Goal: Information Seeking & Learning: Find specific fact

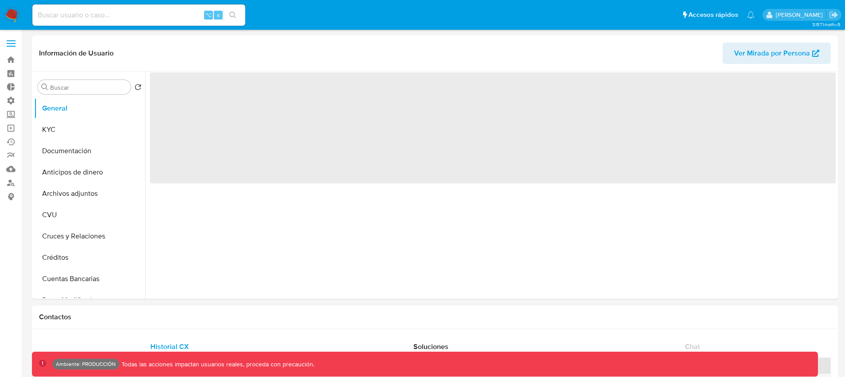
click at [8, 40] on span at bounding box center [11, 40] width 9 height 1
click at [0, 0] on input "checkbox" at bounding box center [0, 0] width 0 height 0
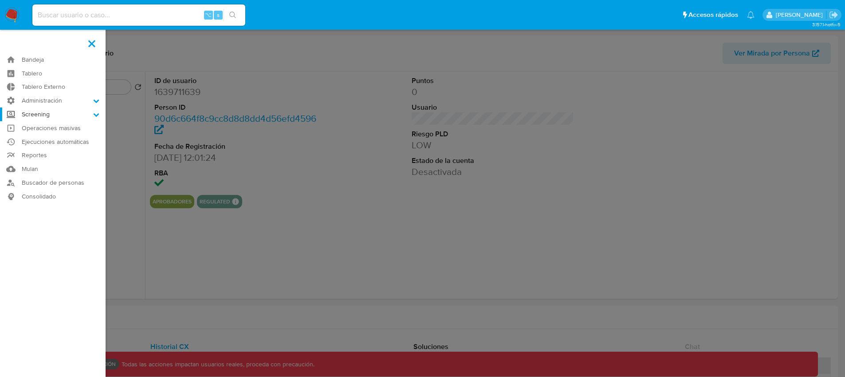
select select "10"
click at [44, 114] on label "Screening" at bounding box center [53, 114] width 106 height 14
click at [0, 0] on input "Screening" at bounding box center [0, 0] width 0 height 0
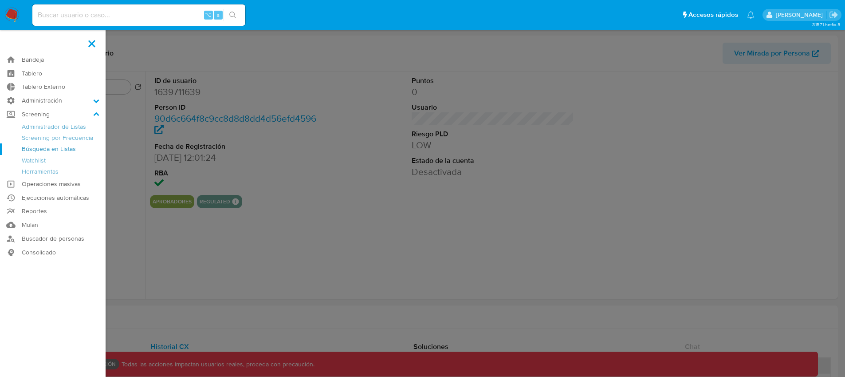
click at [51, 152] on link "Búsqueda en Listas" at bounding box center [53, 148] width 106 height 11
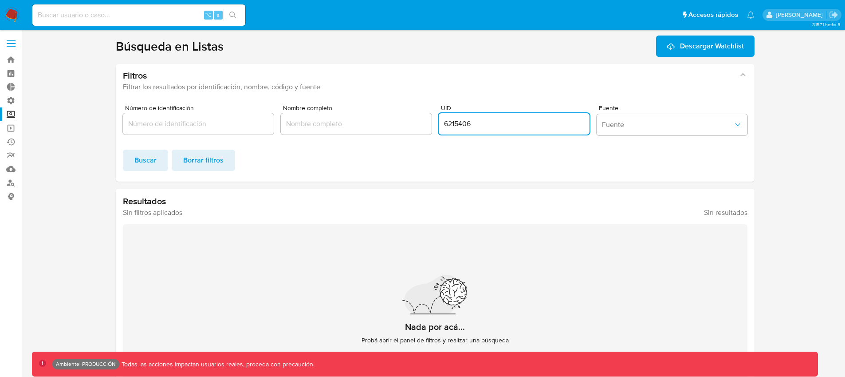
click at [468, 122] on input "6215406" at bounding box center [514, 124] width 151 height 12
type input "2026577"
click at [146, 156] on span "Buscar" at bounding box center [145, 160] width 22 height 20
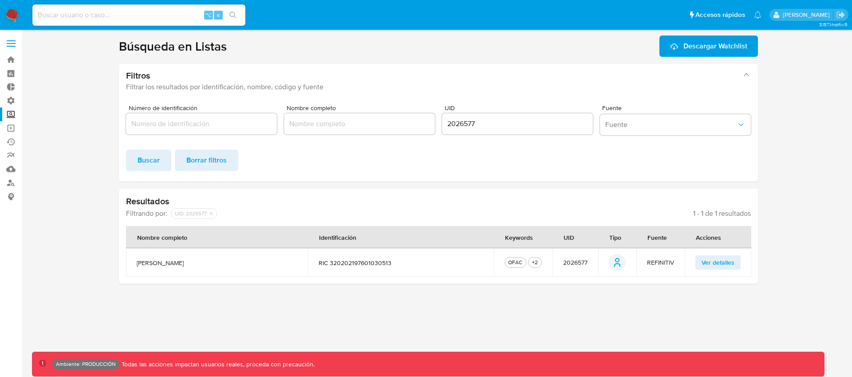
click at [724, 264] on span "Ver detalles" at bounding box center [717, 262] width 33 height 12
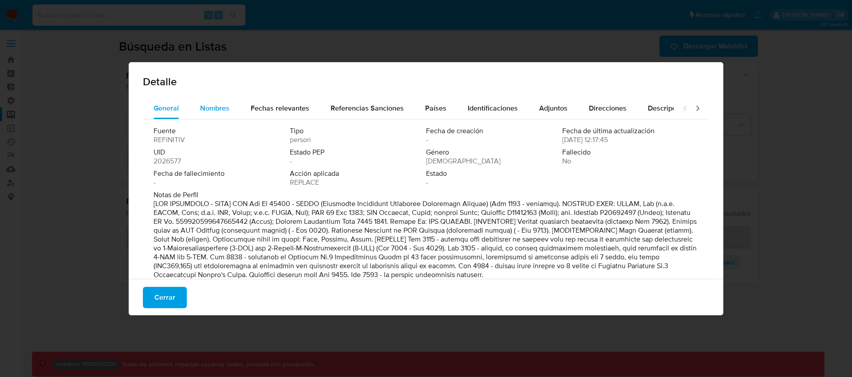
click at [224, 114] on div "Nombres" at bounding box center [214, 108] width 29 height 21
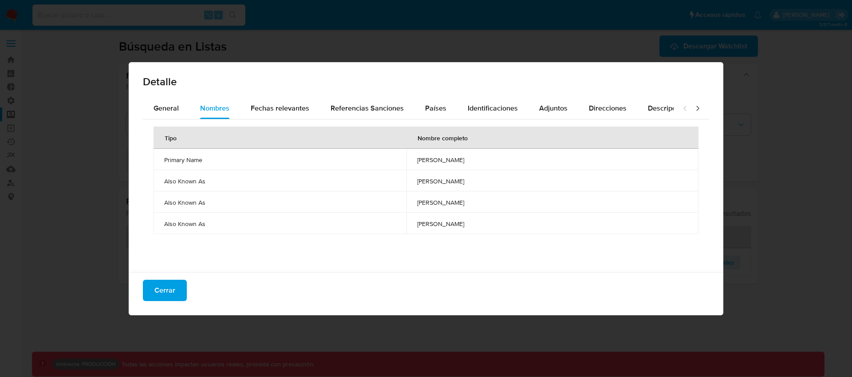
scroll to position [3, 0]
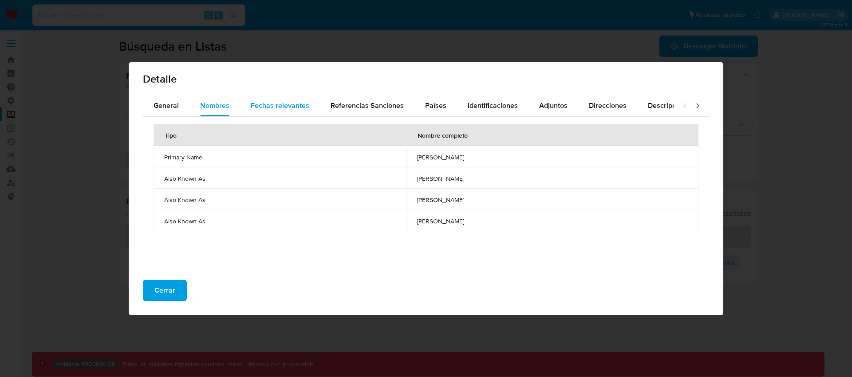
click at [276, 105] on span "Fechas relevantes" at bounding box center [280, 105] width 59 height 10
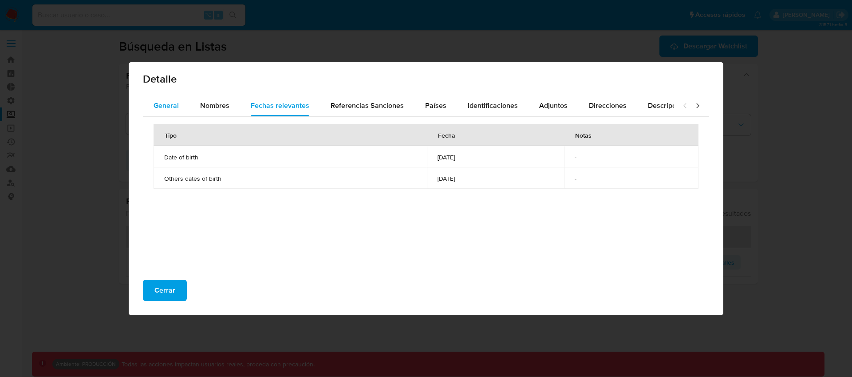
click at [174, 107] on span "General" at bounding box center [166, 105] width 25 height 10
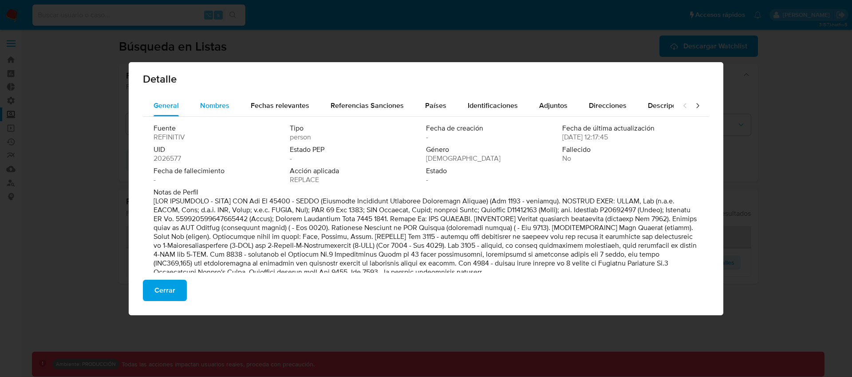
click at [235, 113] on button "Nombres" at bounding box center [214, 105] width 51 height 21
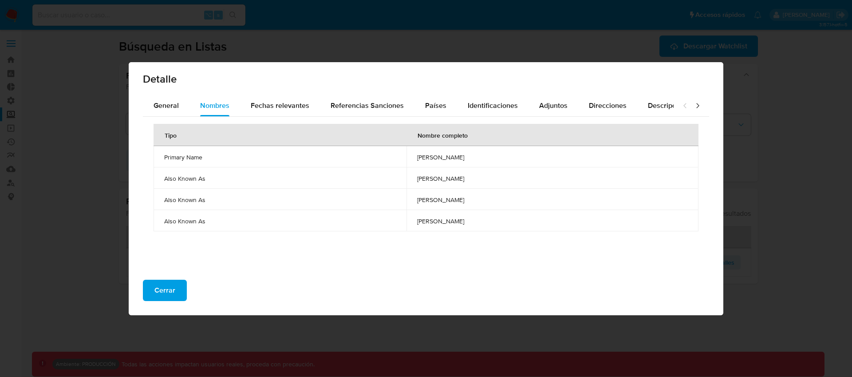
click at [164, 286] on span "Cerrar" at bounding box center [164, 290] width 21 height 20
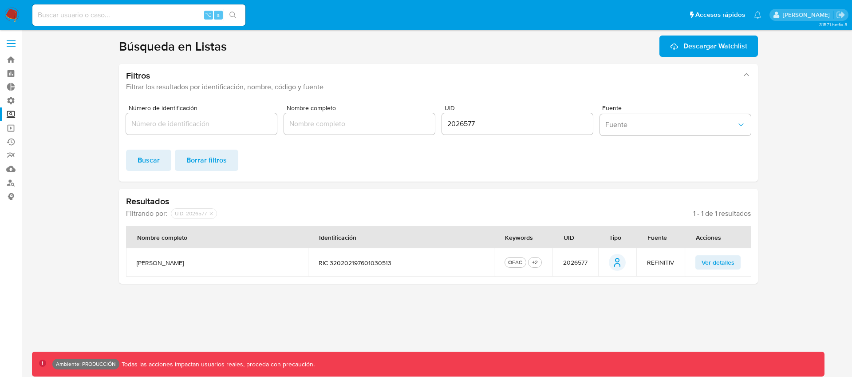
click at [12, 49] on label at bounding box center [11, 43] width 22 height 19
click at [0, 0] on input "checkbox" at bounding box center [0, 0] width 0 height 0
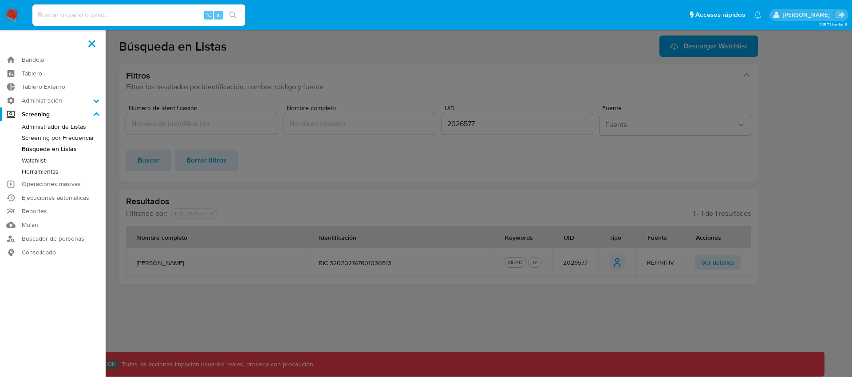
click at [48, 173] on link "Herramientas" at bounding box center [53, 171] width 106 height 11
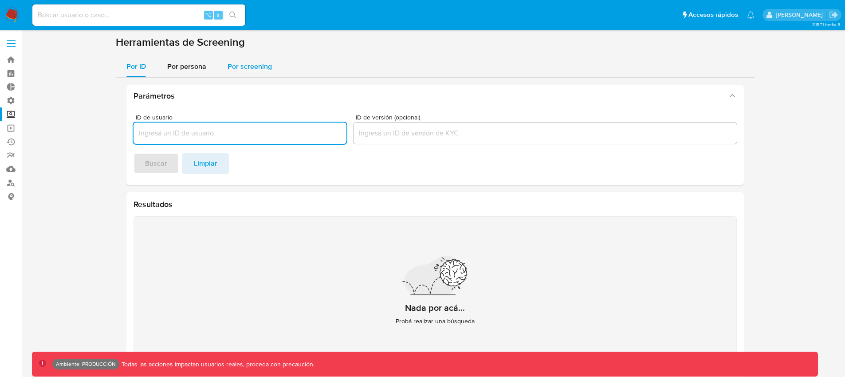
click at [261, 70] on span "Por screening" at bounding box center [250, 66] width 44 height 10
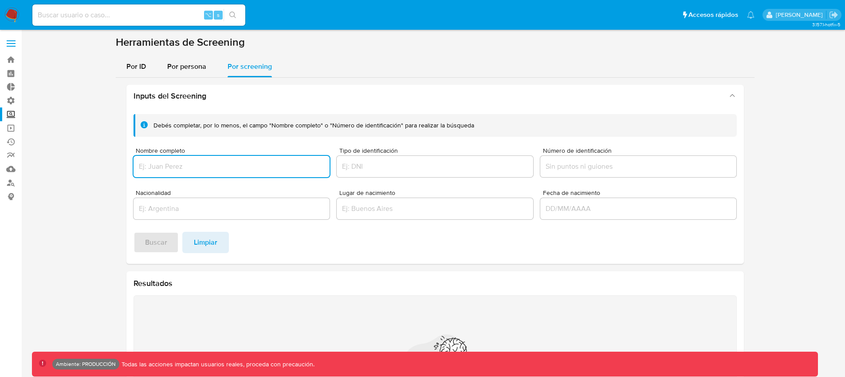
click at [260, 159] on div at bounding box center [232, 166] width 197 height 21
click at [210, 169] on input "Nombre completo" at bounding box center [232, 167] width 197 height 12
type input "张磊"
click at [162, 239] on span "Buscar" at bounding box center [156, 242] width 22 height 20
drag, startPoint x: 177, startPoint y: 167, endPoint x: 119, endPoint y: 163, distance: 58.7
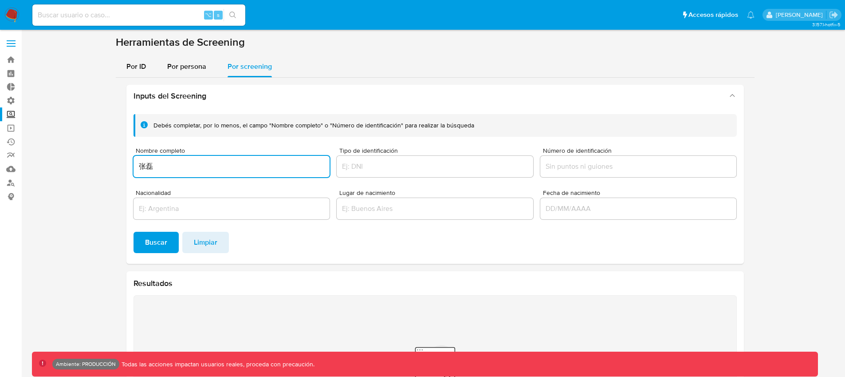
click at [119, 163] on div "Inputs del Screening Debés completar, por lo menos, el campo "Nombre completo" …" at bounding box center [435, 271] width 639 height 387
click at [168, 63] on span "Por persona" at bounding box center [186, 66] width 39 height 10
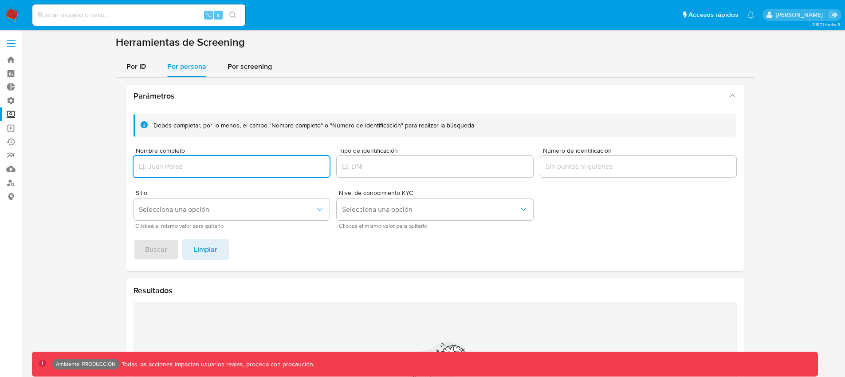
click at [178, 165] on input "Nombre completo" at bounding box center [232, 167] width 197 height 12
type input "张磊"
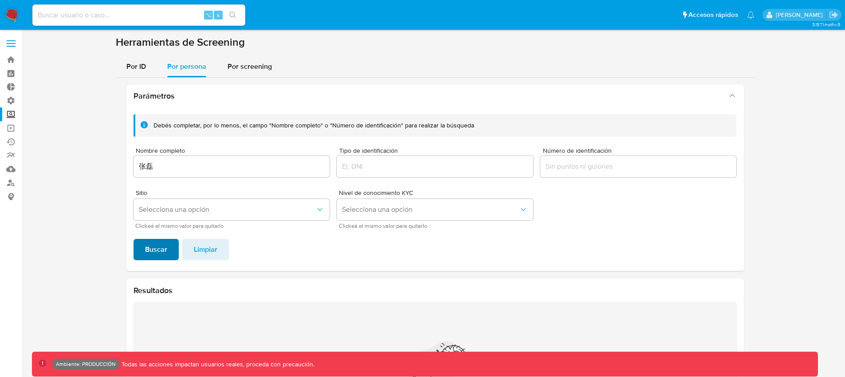
click at [142, 252] on button "Buscar" at bounding box center [156, 249] width 45 height 21
click at [259, 68] on span "Por screening" at bounding box center [250, 66] width 44 height 10
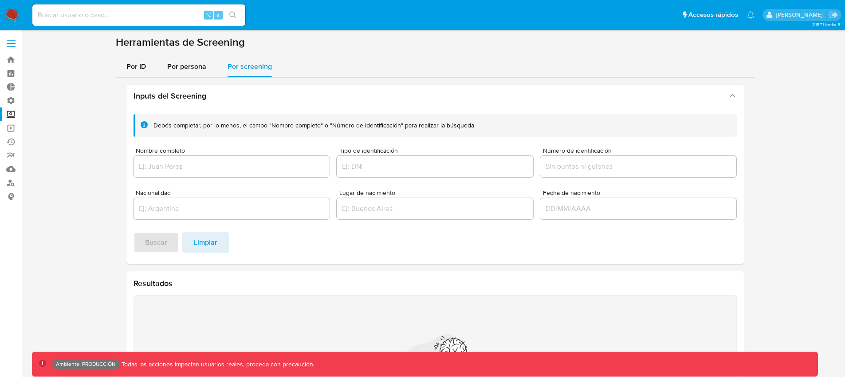
click at [528, 59] on div "Por ID Por persona Por screening" at bounding box center [435, 66] width 639 height 21
click at [209, 173] on div at bounding box center [232, 166] width 197 height 21
click at [211, 169] on input "Nombre completo" at bounding box center [232, 167] width 197 height 12
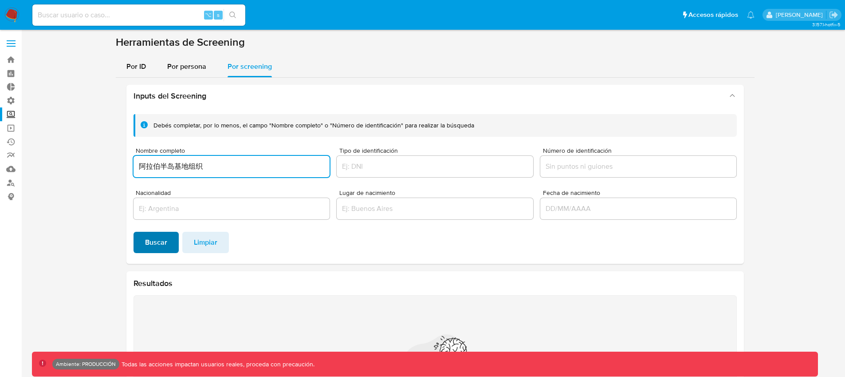
click at [156, 243] on span "Buscar" at bounding box center [156, 242] width 22 height 20
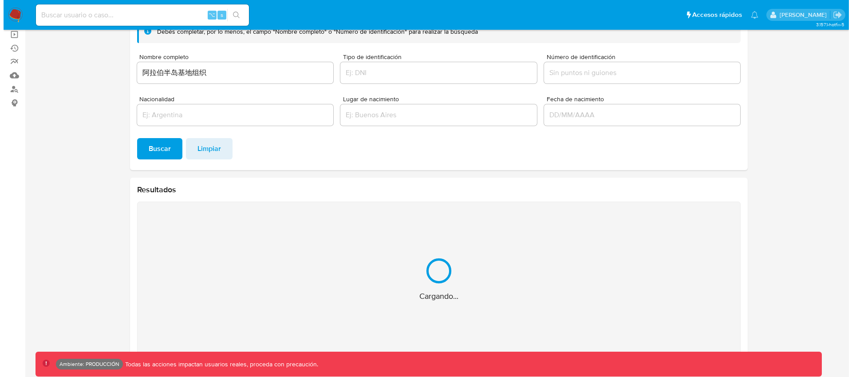
scroll to position [47, 0]
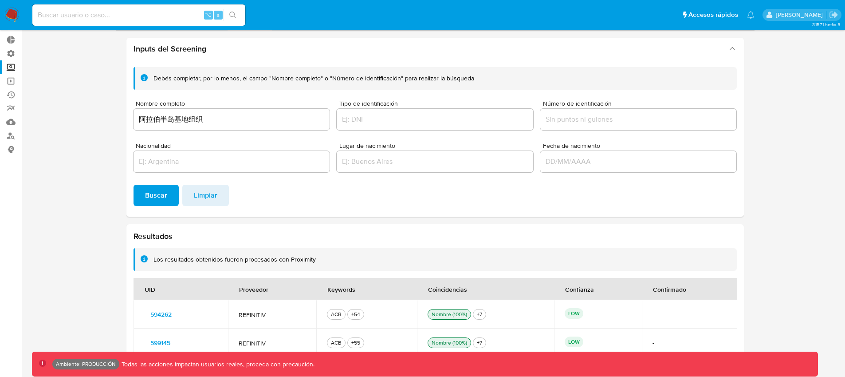
click at [756, 220] on section at bounding box center [435, 179] width 806 height 382
click at [75, 185] on section at bounding box center [435, 179] width 806 height 382
click at [244, 107] on div "Nombre completo 阿拉伯半岛基地组织" at bounding box center [232, 116] width 197 height 32
click at [229, 123] on input "阿拉伯半岛基地组织" at bounding box center [232, 120] width 197 height 12
click at [605, 242] on div "Resultados Los resultados obtenidos fueron procesados con Proximity UID Proveed…" at bounding box center [435, 294] width 618 height 140
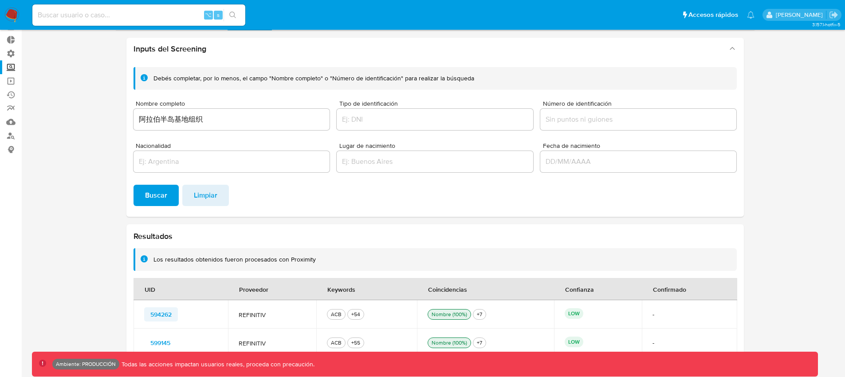
click at [160, 316] on span "594262" at bounding box center [160, 314] width 21 height 12
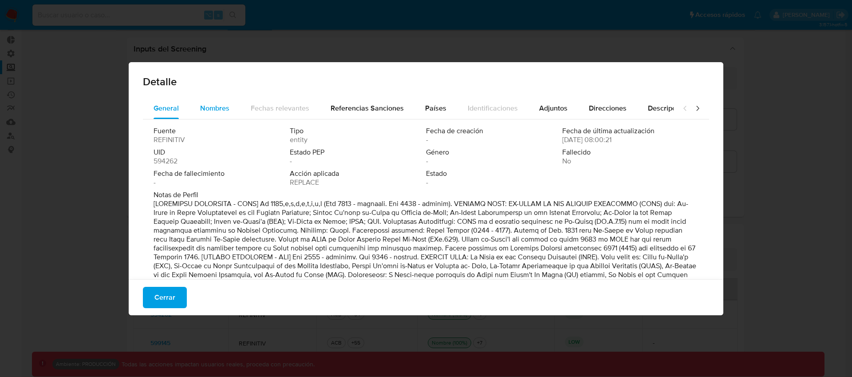
click at [218, 108] on span "Nombres" at bounding box center [214, 108] width 29 height 10
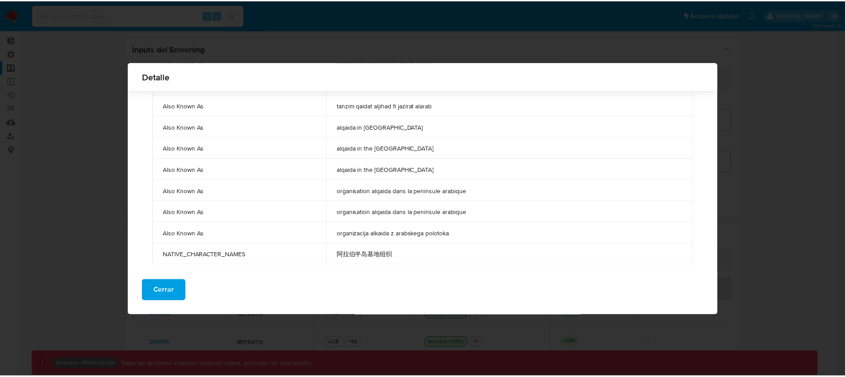
scroll to position [2609, 0]
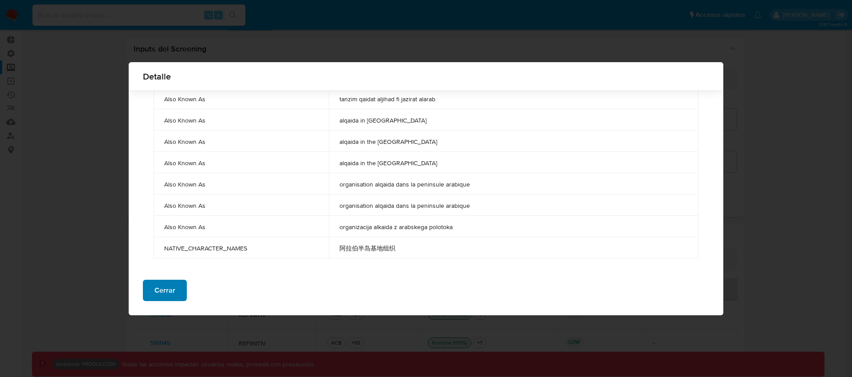
click at [176, 284] on button "Cerrar" at bounding box center [165, 290] width 44 height 21
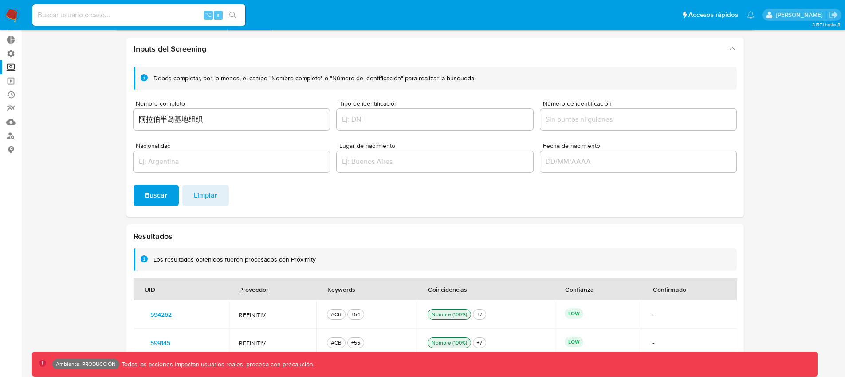
scroll to position [0, 0]
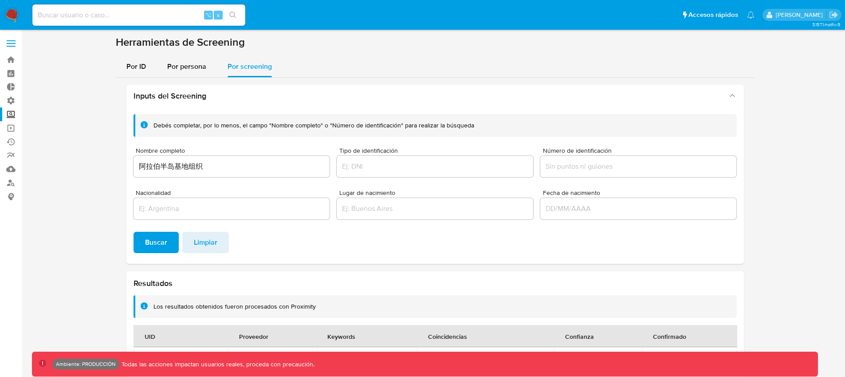
click at [14, 42] on label at bounding box center [11, 43] width 22 height 19
click at [0, 0] on input "checkbox" at bounding box center [0, 0] width 0 height 0
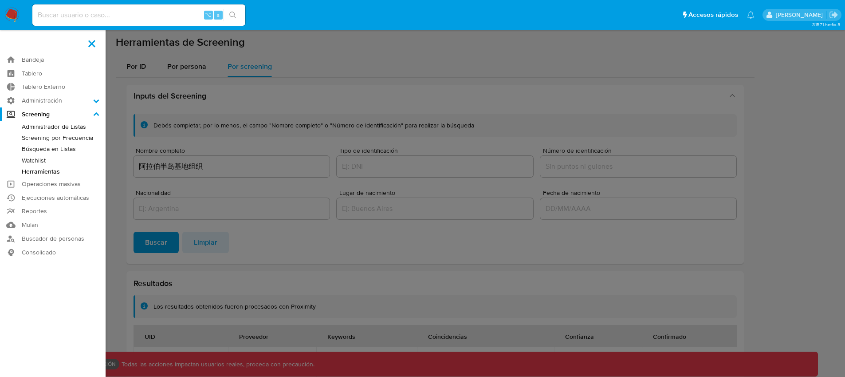
click at [146, 131] on label at bounding box center [422, 188] width 845 height 377
click at [0, 0] on input "checkbox" at bounding box center [0, 0] width 0 height 0
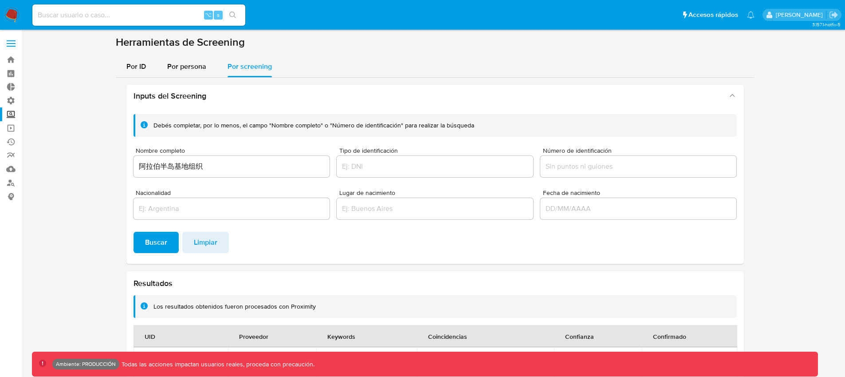
click at [159, 166] on input "阿拉伯半岛基地组织" at bounding box center [232, 167] width 197 height 12
paste input "阿拉伯半岛基地组织"
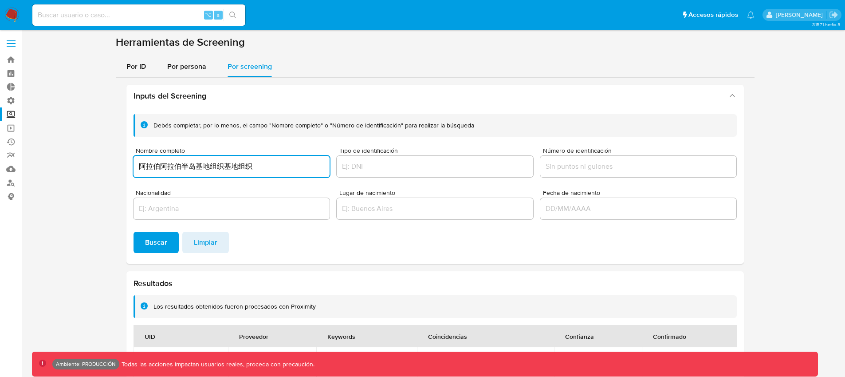
paste input "半岛"
type input "阿拉伯半岛基地组织"
click at [147, 251] on span "Buscar" at bounding box center [156, 242] width 22 height 20
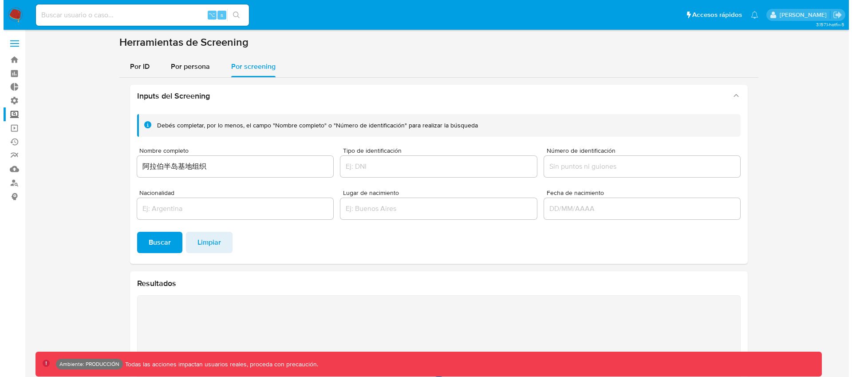
scroll to position [47, 0]
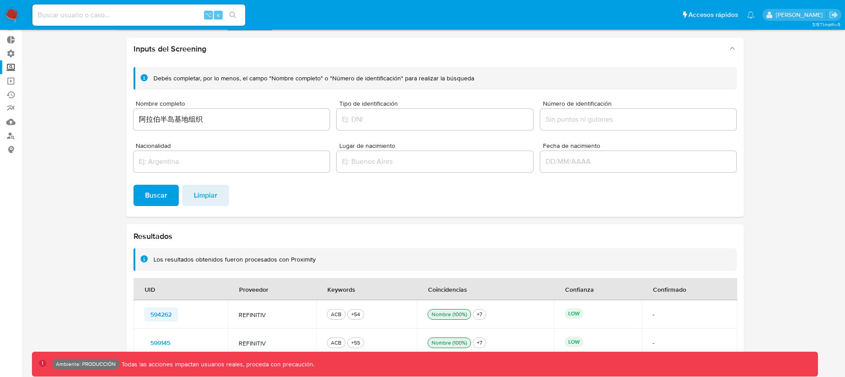
click at [164, 315] on span "594262" at bounding box center [160, 314] width 21 height 12
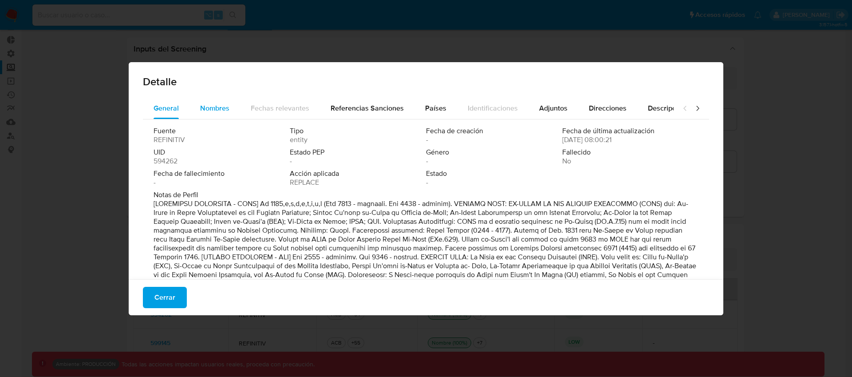
click at [217, 110] on span "Nombres" at bounding box center [214, 108] width 29 height 10
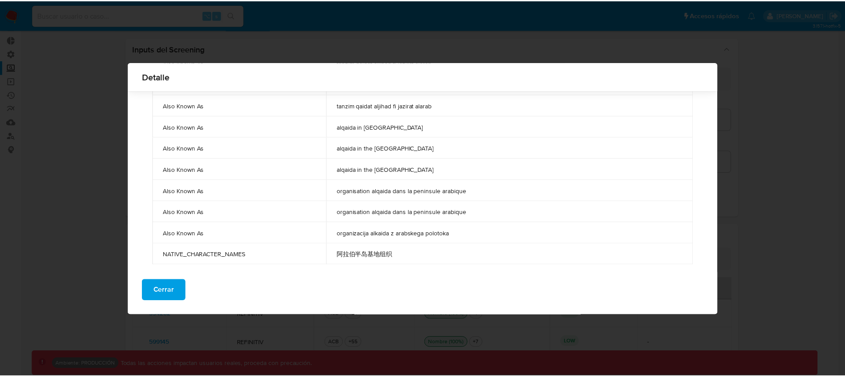
scroll to position [2609, 0]
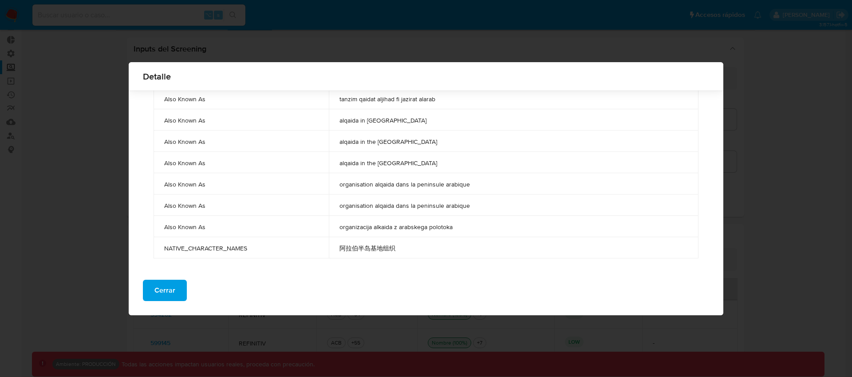
click at [210, 247] on span "NATIVE_CHARACTER_NAMES" at bounding box center [241, 248] width 154 height 8
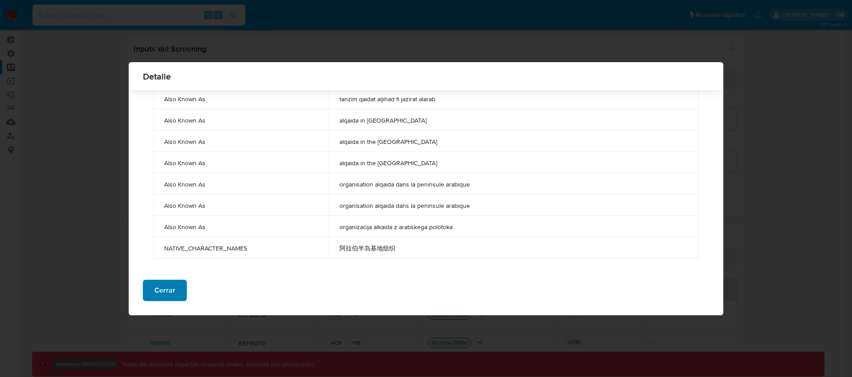
click at [163, 288] on span "Cerrar" at bounding box center [164, 290] width 21 height 20
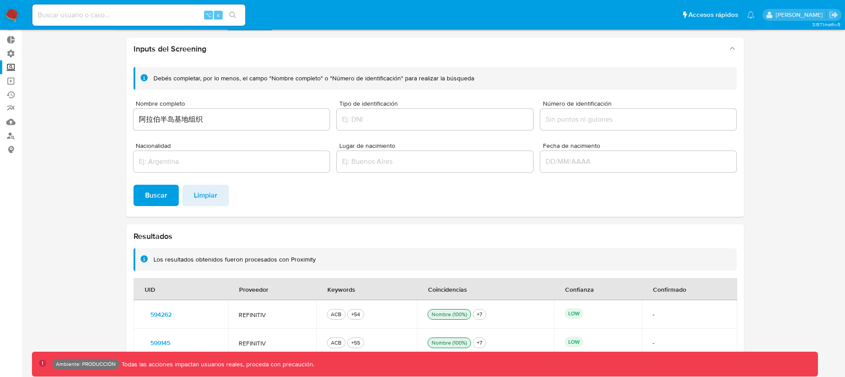
click at [173, 121] on input "阿拉伯半岛基地组织" at bounding box center [232, 120] width 197 height 12
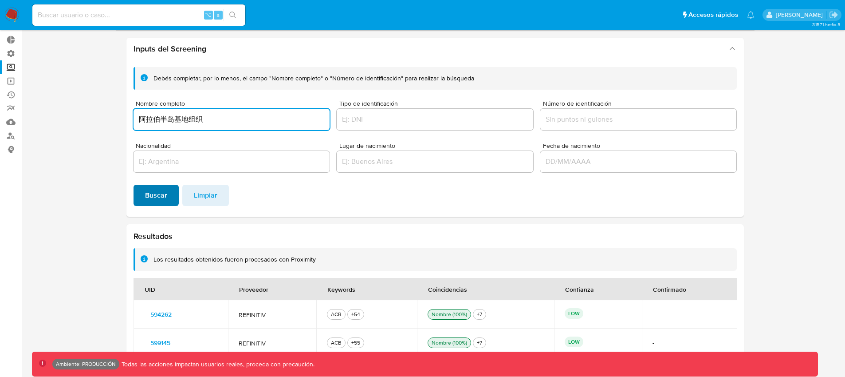
paste input "北京正宇興科技有限公司"
click at [153, 195] on span "Buscar" at bounding box center [156, 195] width 22 height 20
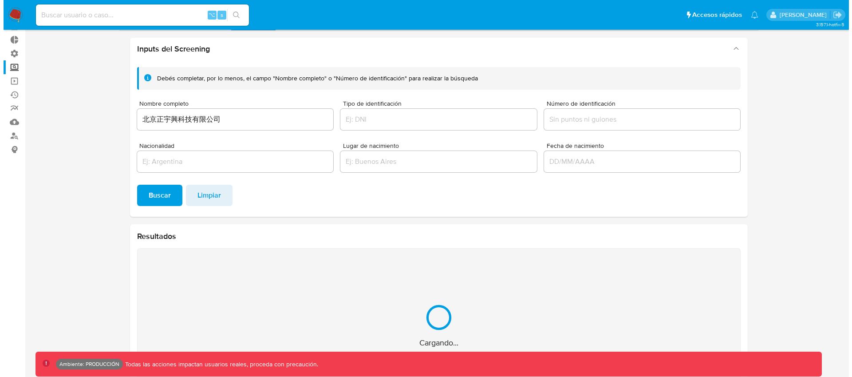
scroll to position [19, 0]
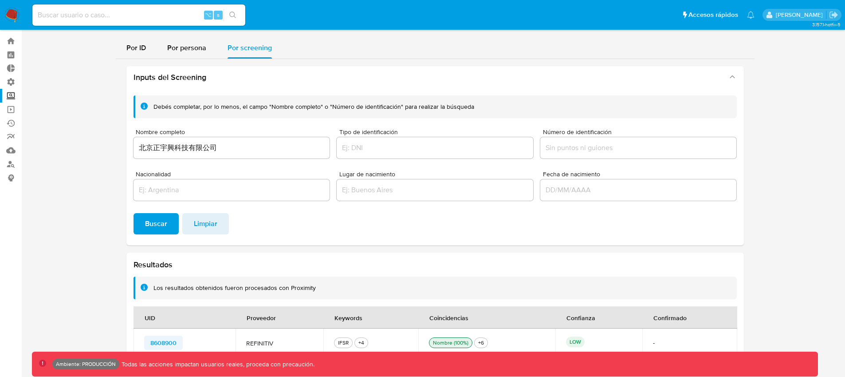
click at [168, 345] on span "8608900" at bounding box center [163, 342] width 26 height 12
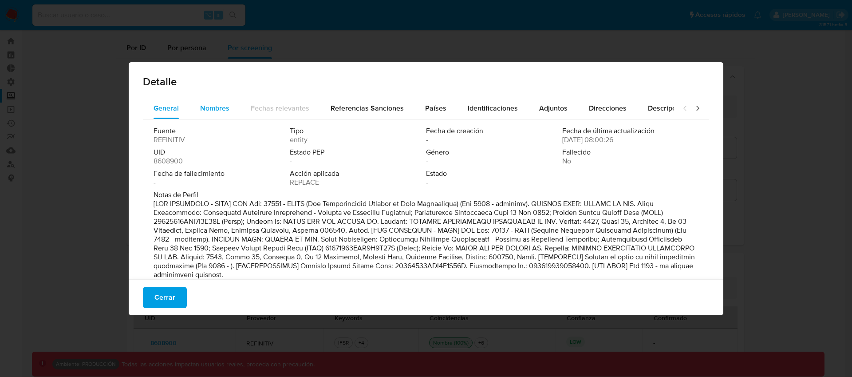
click at [213, 103] on span "Nombres" at bounding box center [214, 108] width 29 height 10
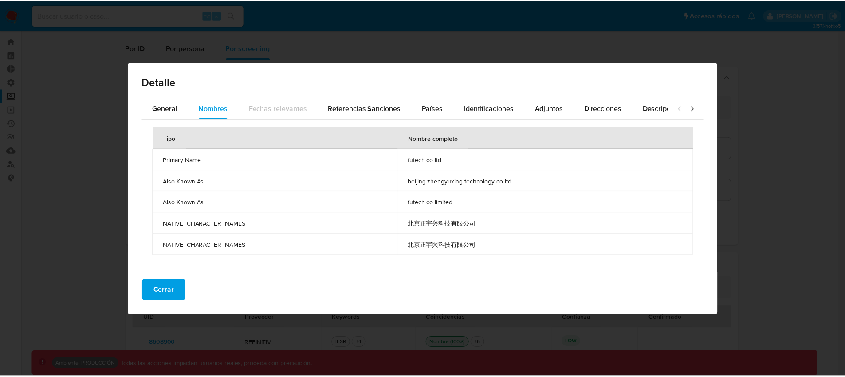
scroll to position [8, 0]
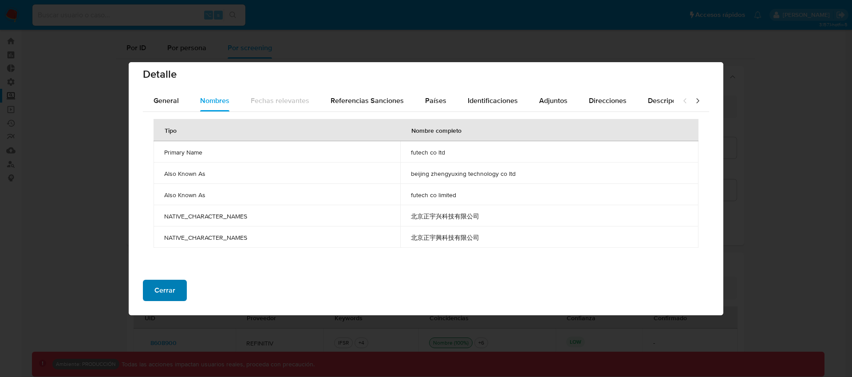
click at [175, 285] on button "Cerrar" at bounding box center [165, 290] width 44 height 21
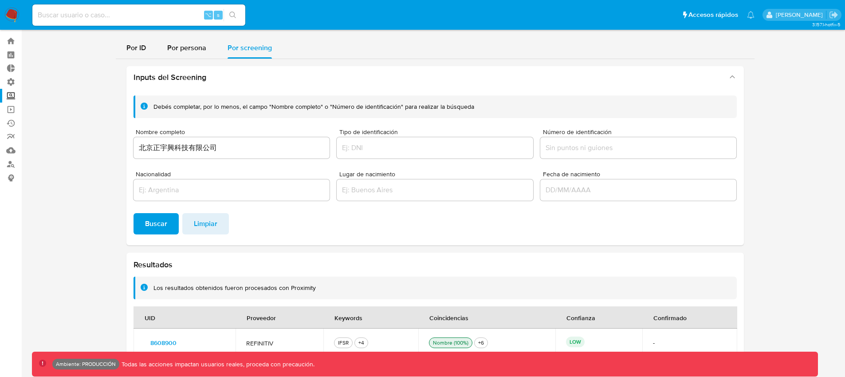
click at [188, 144] on input "北京正宇興科技有限公司" at bounding box center [232, 148] width 197 height 12
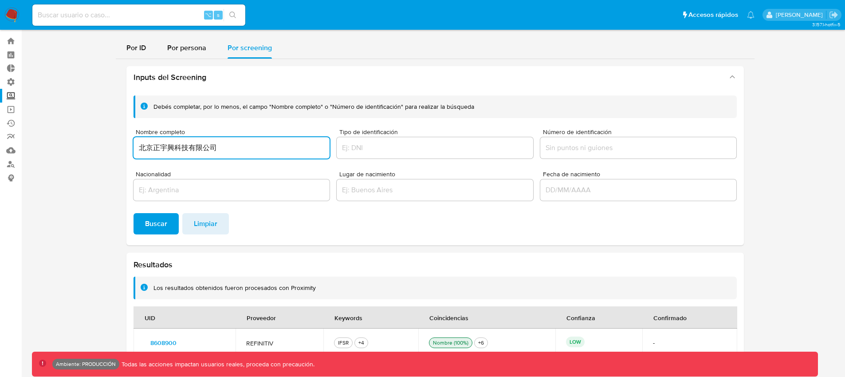
click at [188, 144] on input "北京正宇興科技有限公司" at bounding box center [232, 148] width 197 height 12
paste input "备工业集团"
type input "军备工业集团"
click at [166, 224] on button "Buscar" at bounding box center [156, 223] width 45 height 21
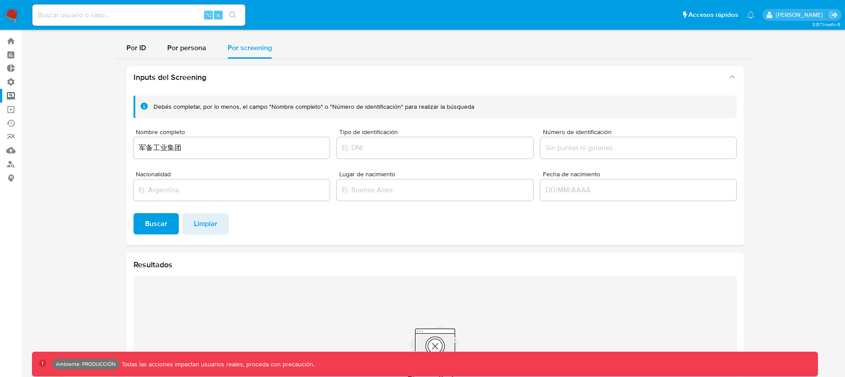
scroll to position [94, 0]
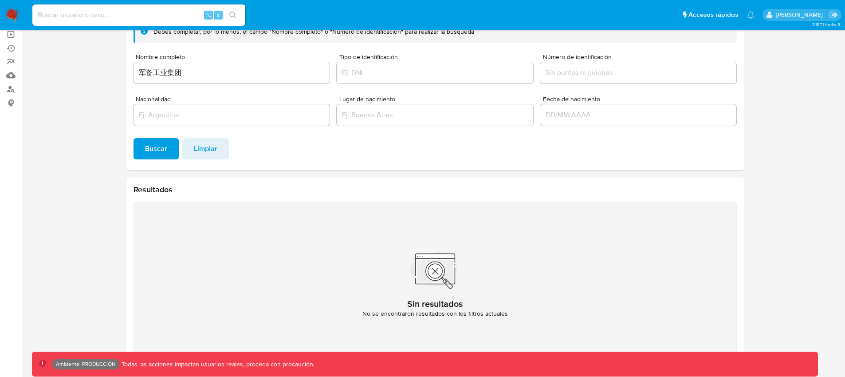
click at [178, 88] on div "Nombre completo 军备工业集团 Tipo de identificación Número de identificación Nacional…" at bounding box center [435, 91] width 603 height 74
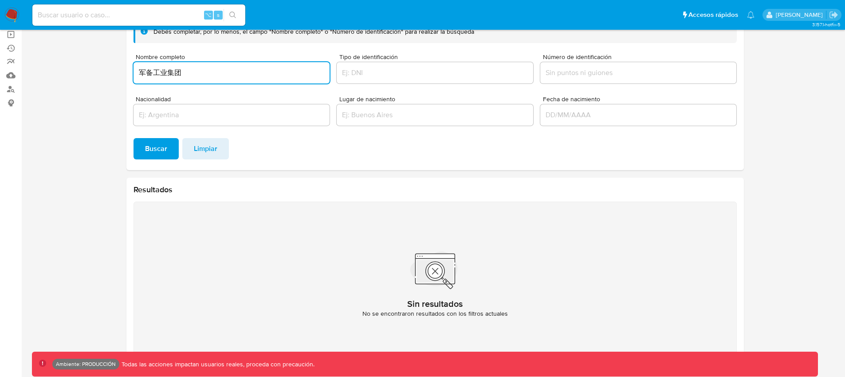
drag, startPoint x: 188, startPoint y: 75, endPoint x: 132, endPoint y: 81, distance: 56.2
click at [125, 71] on div "Inputs del Screening Debés completar, por lo menos, el campo "Nombre completo" …" at bounding box center [435, 177] width 639 height 387
click at [155, 150] on span "Buscar" at bounding box center [156, 149] width 22 height 20
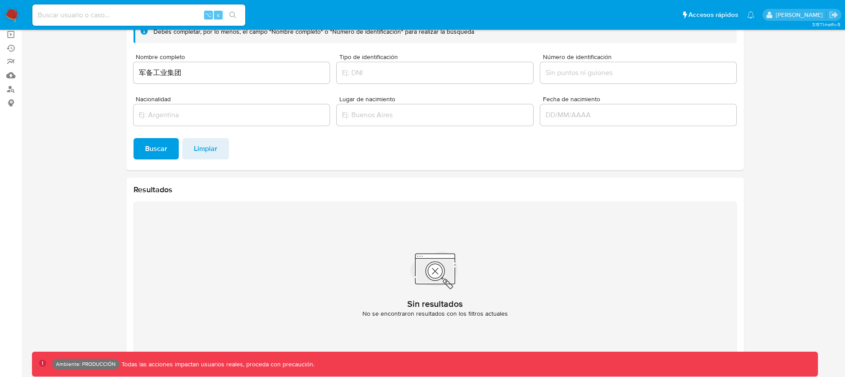
click at [158, 68] on input "军备工业集团" at bounding box center [232, 73] width 197 height 12
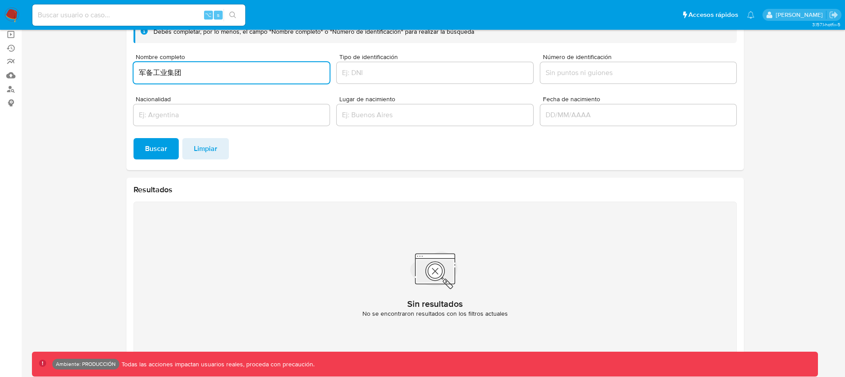
click at [158, 68] on input "军备工业集团" at bounding box center [232, 73] width 197 height 12
click at [177, 72] on input "军备工业集团" at bounding box center [232, 73] width 197 height 12
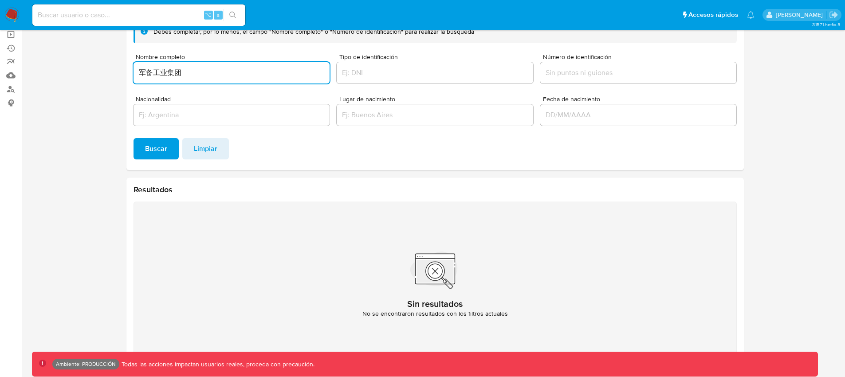
click at [177, 72] on input "军备工业集团" at bounding box center [232, 73] width 197 height 12
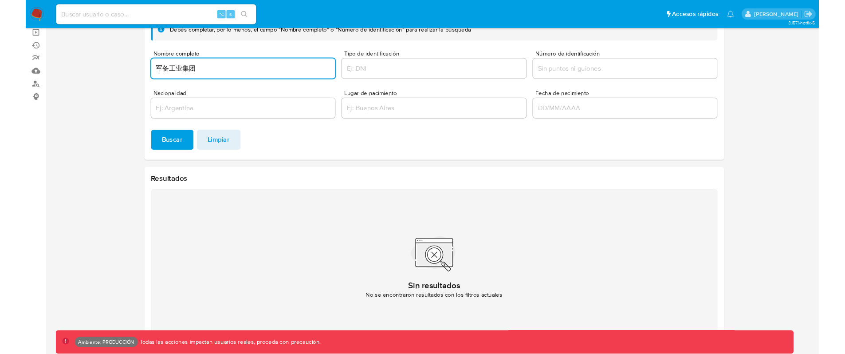
scroll to position [7, 0]
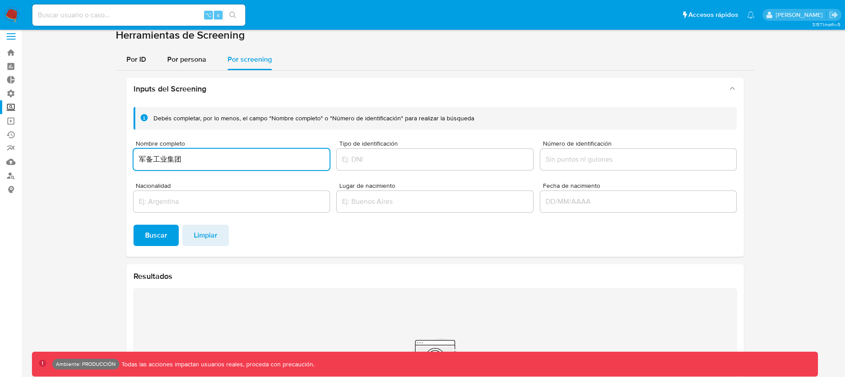
click at [175, 151] on div "军备工业集团" at bounding box center [232, 159] width 197 height 21
click at [172, 160] on input "军备工业集团" at bounding box center [232, 160] width 197 height 12
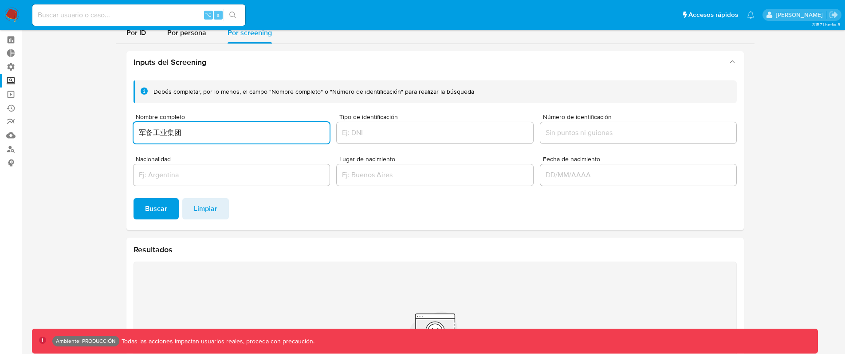
scroll to position [0, 0]
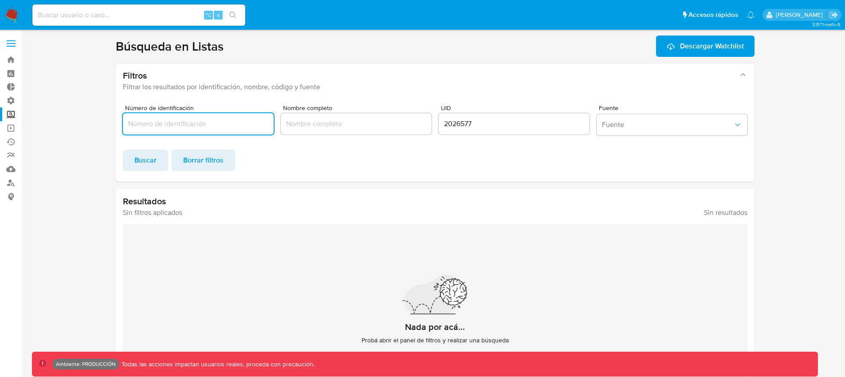
click at [460, 123] on input "2026577" at bounding box center [514, 124] width 151 height 12
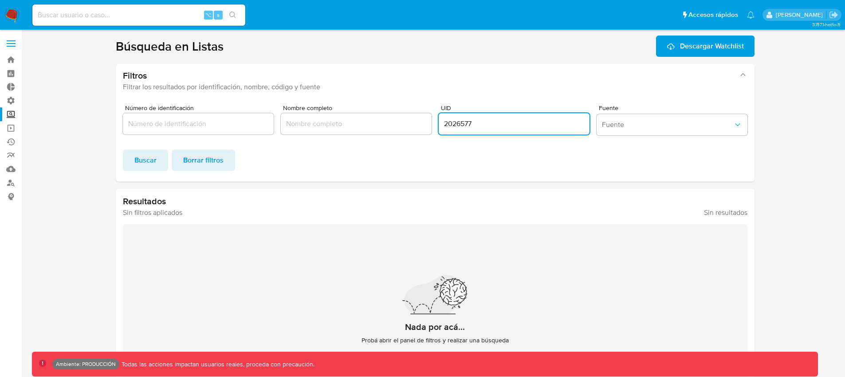
click at [460, 123] on input "2026577" at bounding box center [514, 124] width 151 height 12
type input "605210"
click at [155, 167] on span "Buscar" at bounding box center [145, 160] width 22 height 20
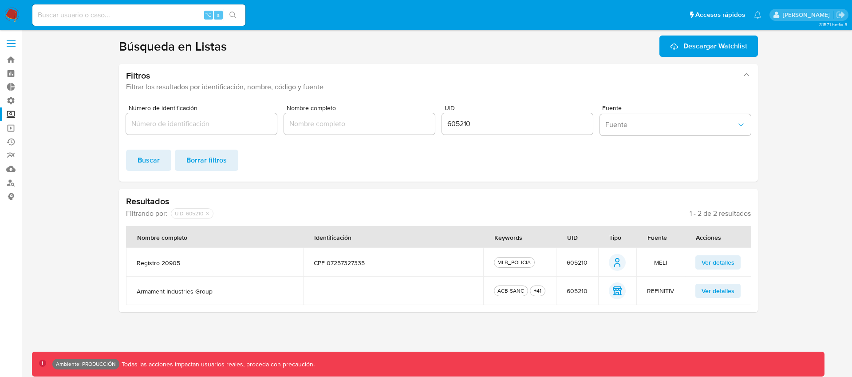
click at [729, 293] on span "Ver detalles" at bounding box center [717, 290] width 33 height 12
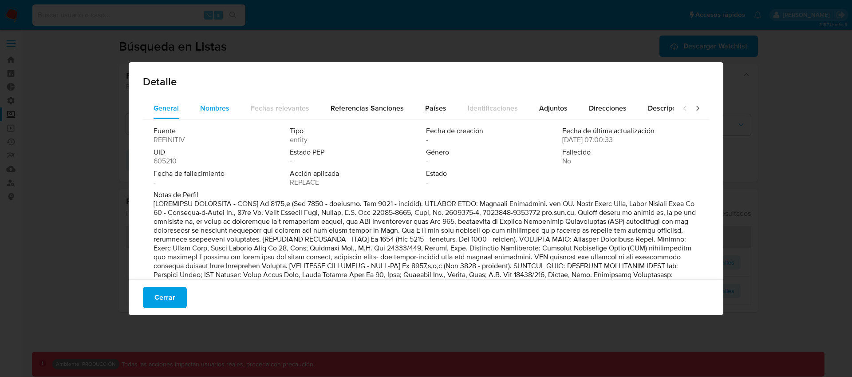
click at [212, 109] on span "Nombres" at bounding box center [214, 108] width 29 height 10
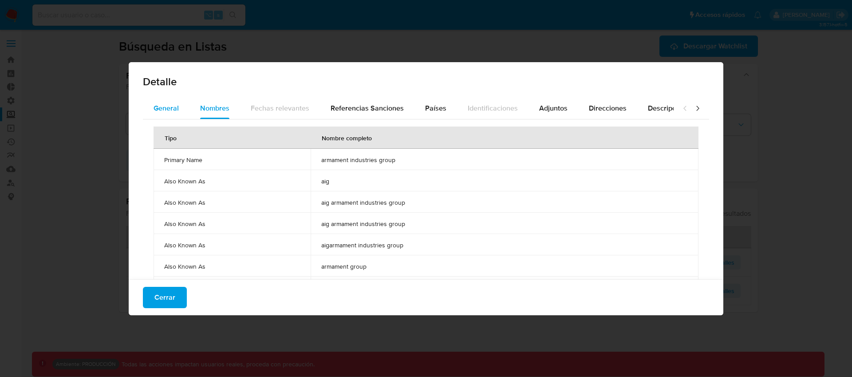
click at [152, 109] on button "General" at bounding box center [166, 108] width 47 height 21
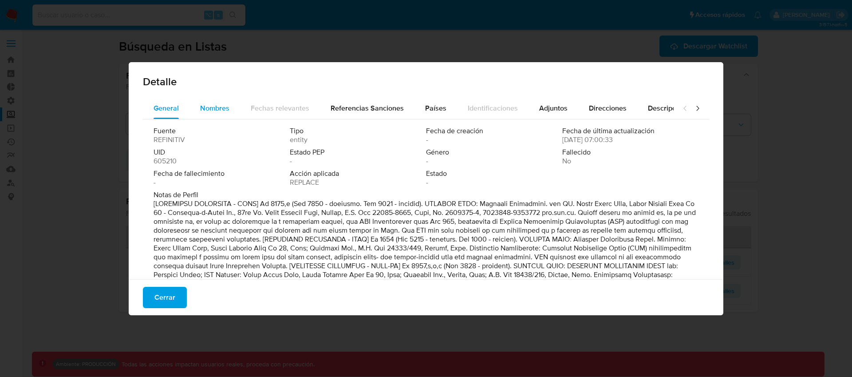
click at [217, 107] on span "Nombres" at bounding box center [214, 108] width 29 height 10
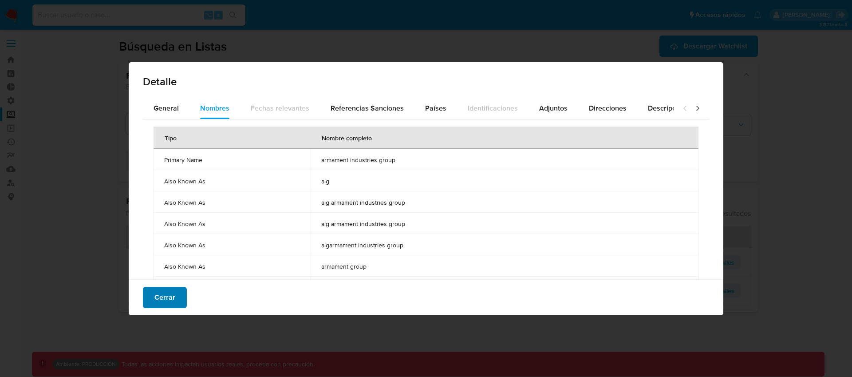
click at [155, 299] on span "Cerrar" at bounding box center [164, 298] width 21 height 20
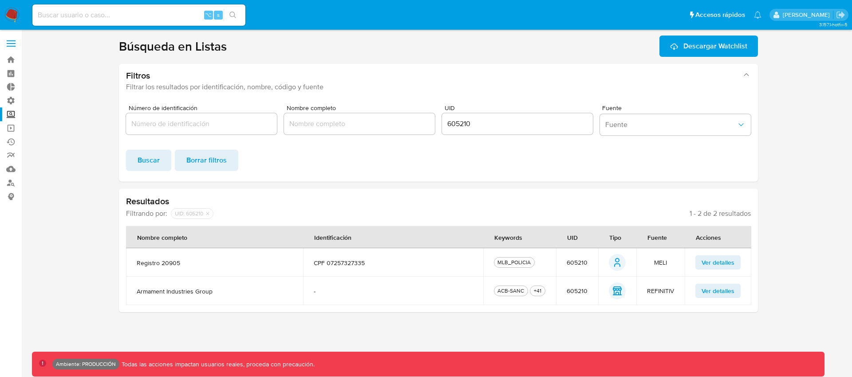
click at [186, 290] on span "armament industries group" at bounding box center [215, 291] width 156 height 8
click at [160, 292] on span "armament industries group" at bounding box center [215, 291] width 156 height 8
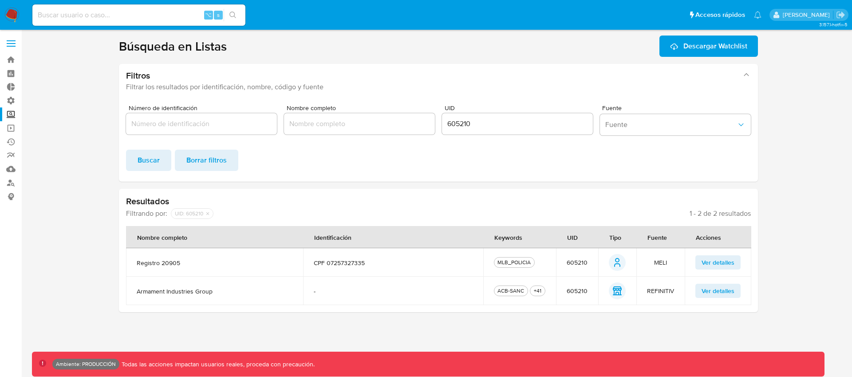
click at [160, 292] on span "armament industries group" at bounding box center [215, 291] width 156 height 8
click at [186, 293] on span "armament industries group" at bounding box center [215, 291] width 156 height 8
click at [714, 289] on span "Ver detalles" at bounding box center [717, 290] width 33 height 12
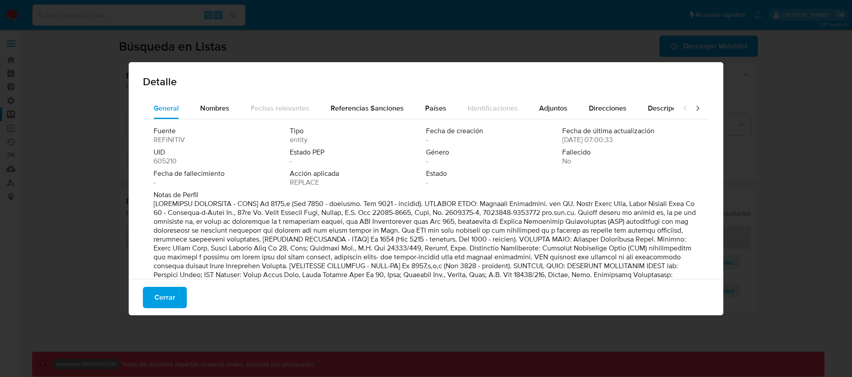
drag, startPoint x: 557, startPoint y: 140, endPoint x: 592, endPoint y: 138, distance: 35.1
click at [592, 138] on span "22/08/2025 07:00:33" at bounding box center [587, 139] width 51 height 9
click at [214, 106] on span "Nombres" at bounding box center [214, 108] width 29 height 10
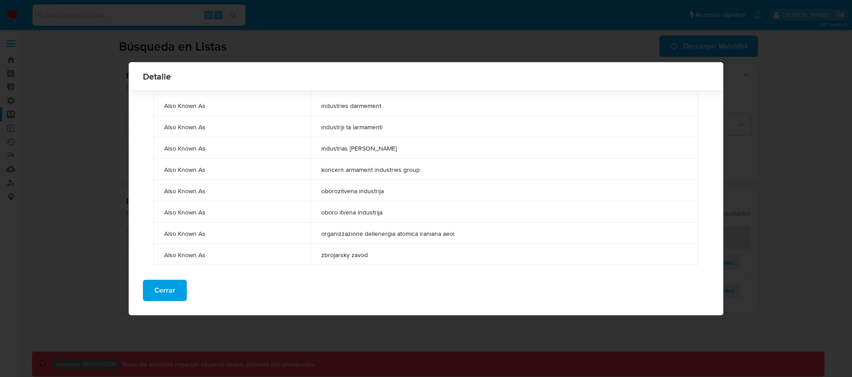
scroll to position [586, 0]
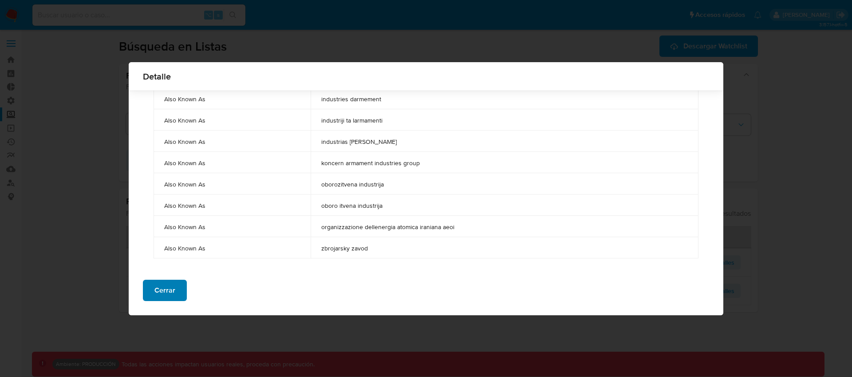
click at [174, 295] on span "Cerrar" at bounding box center [164, 290] width 21 height 20
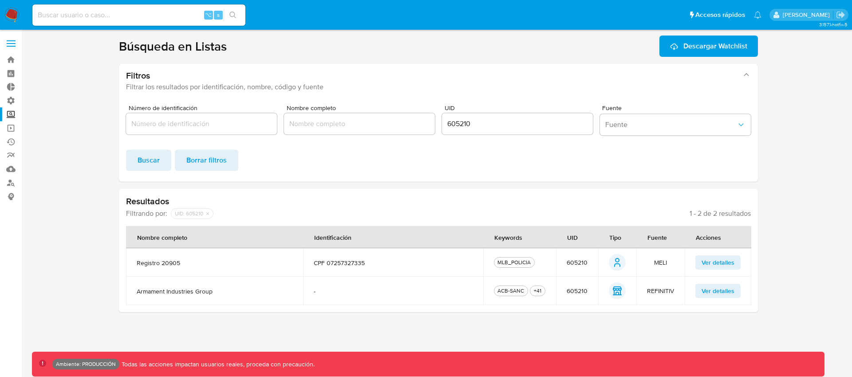
click at [712, 288] on span "Ver detalles" at bounding box center [717, 290] width 33 height 12
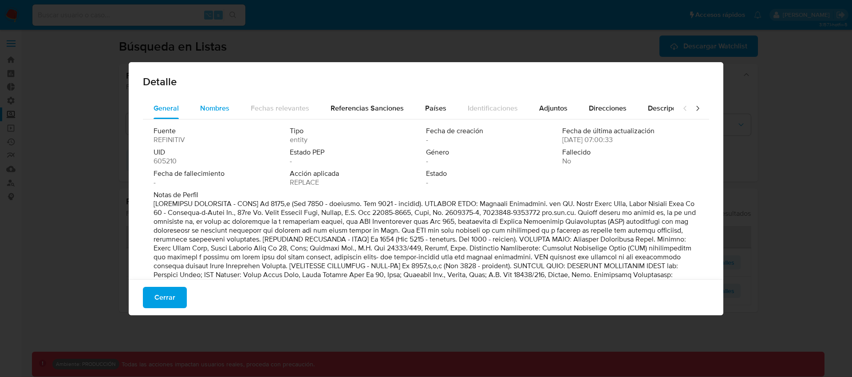
click at [220, 114] on div "Nombres" at bounding box center [214, 108] width 29 height 21
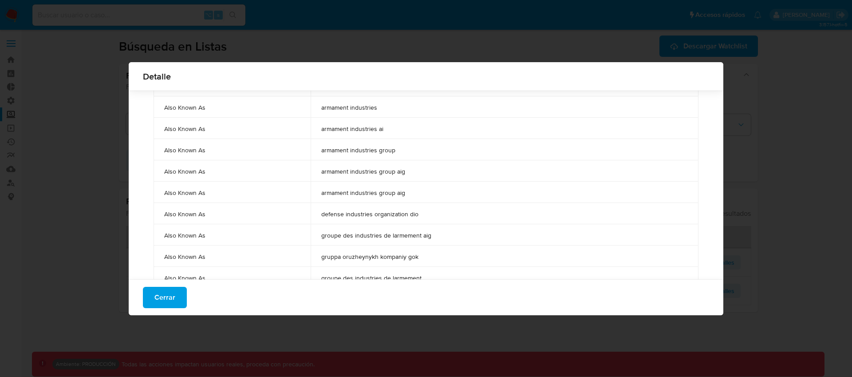
scroll to position [270, 0]
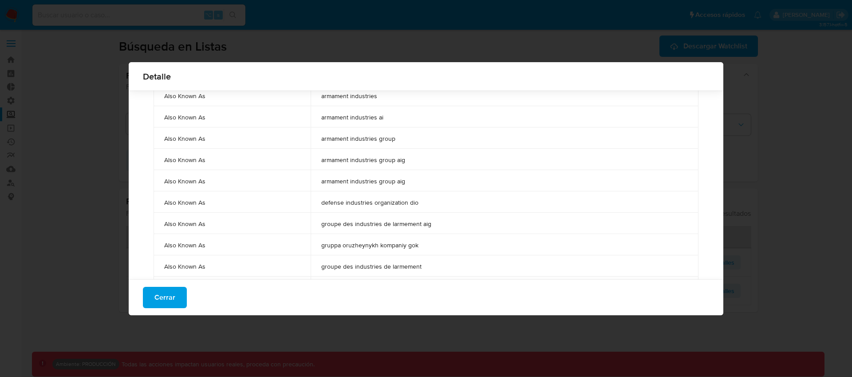
drag, startPoint x: 408, startPoint y: 181, endPoint x: 317, endPoint y: 154, distance: 94.8
click at [317, 154] on tbody "Primary Name armament industries group Also Known As aig Also Known As aig arma…" at bounding box center [426, 223] width 545 height 703
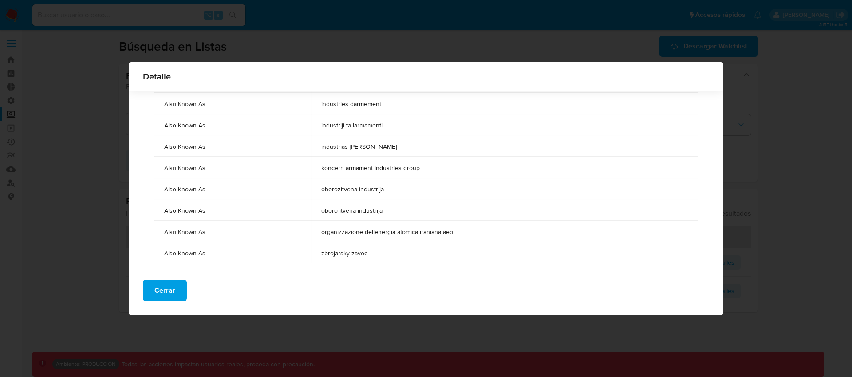
click at [395, 214] on td "oboro itvena industrija" at bounding box center [505, 209] width 388 height 21
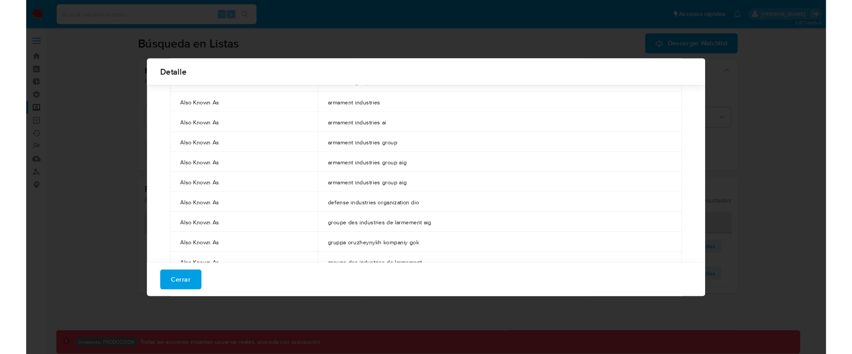
scroll to position [0, 0]
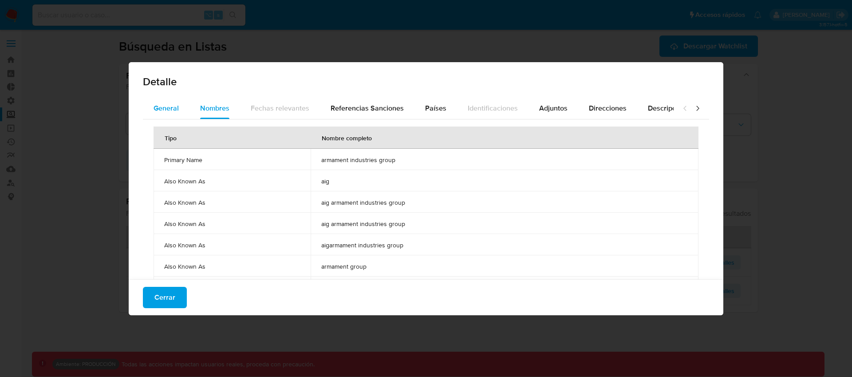
click at [173, 104] on span "General" at bounding box center [166, 108] width 25 height 10
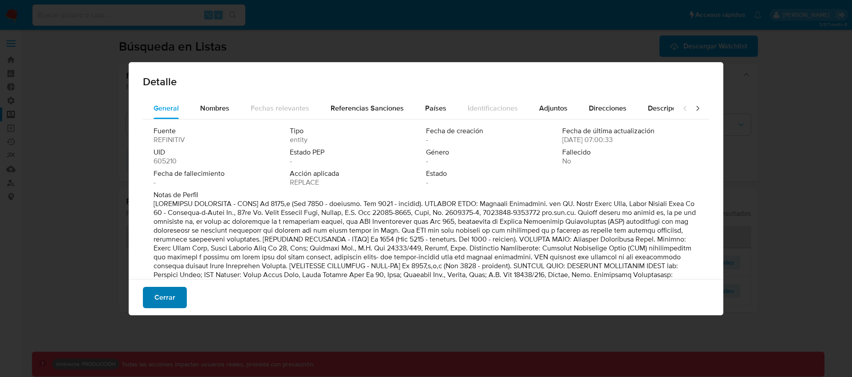
click at [165, 292] on span "Cerrar" at bounding box center [164, 298] width 21 height 20
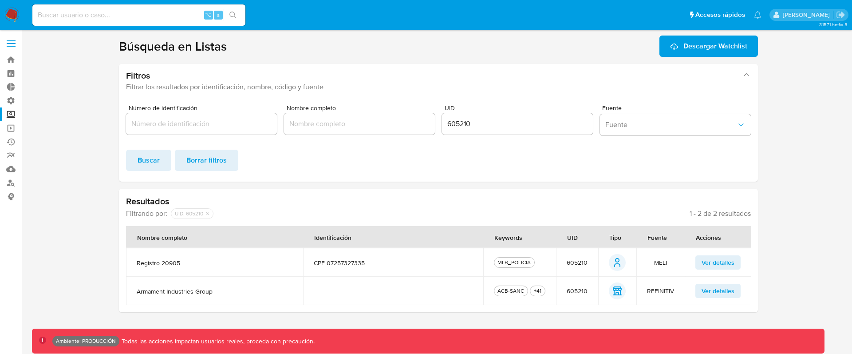
click at [736, 290] on button "Ver detalles" at bounding box center [717, 291] width 45 height 14
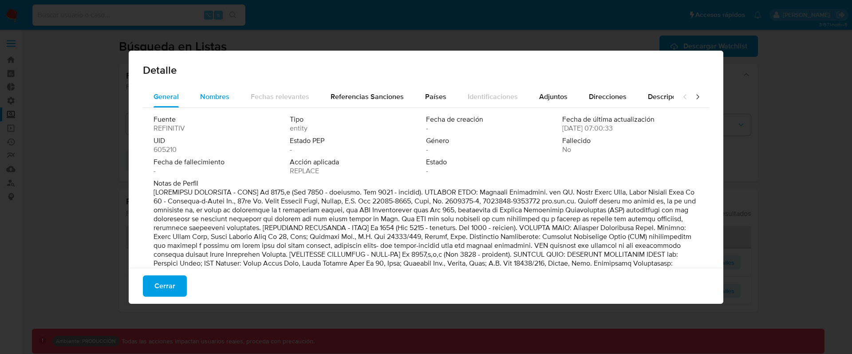
click at [212, 101] on div "Nombres" at bounding box center [214, 96] width 29 height 21
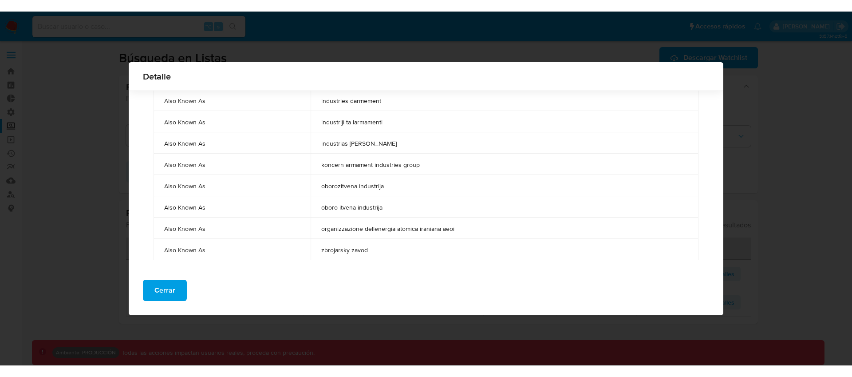
scroll to position [586, 0]
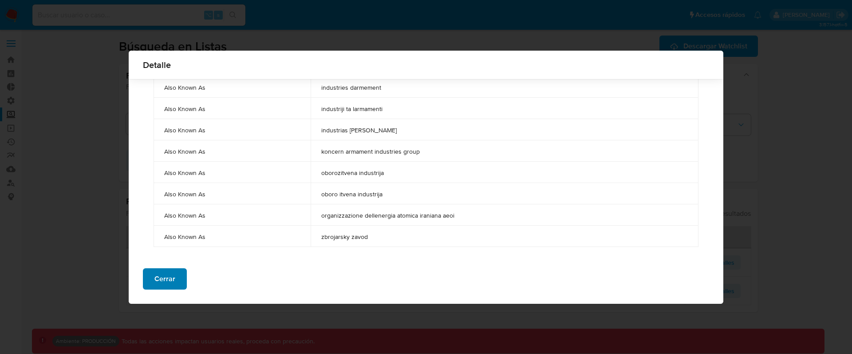
click at [174, 280] on button "Cerrar" at bounding box center [165, 278] width 44 height 21
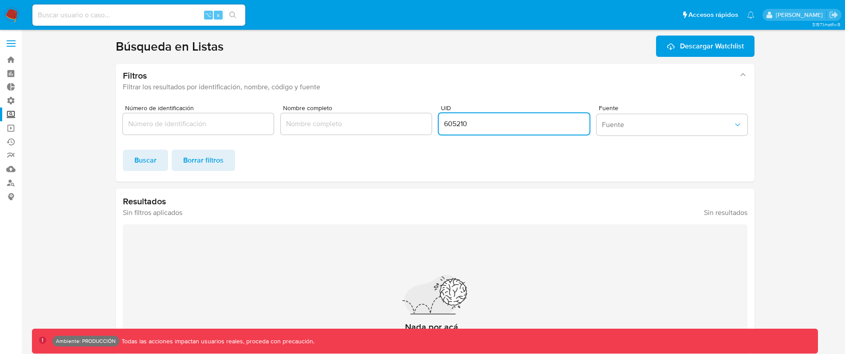
click at [456, 127] on input "605210" at bounding box center [514, 124] width 151 height 12
type input "594262"
click at [139, 165] on span "Buscar" at bounding box center [145, 160] width 22 height 20
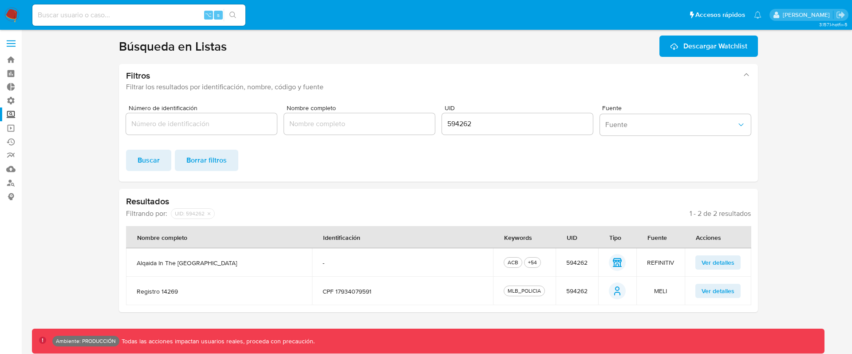
click at [716, 260] on span "Ver detalles" at bounding box center [717, 262] width 33 height 12
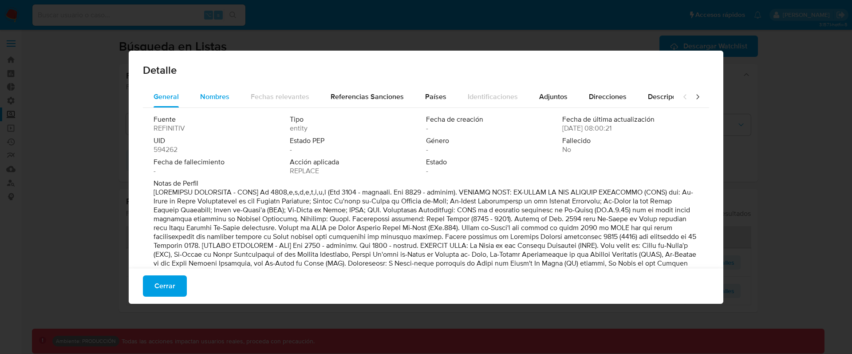
click at [222, 102] on div "Nombres" at bounding box center [214, 96] width 29 height 21
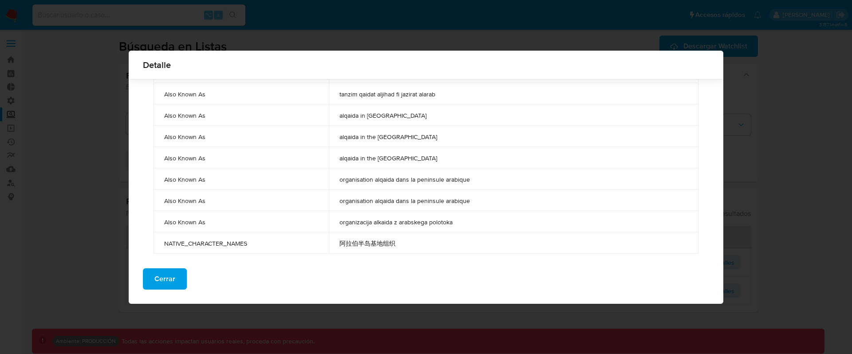
scroll to position [2609, 0]
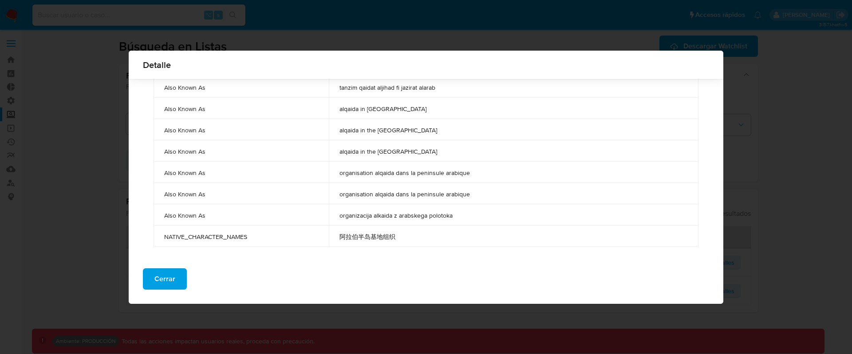
click at [194, 235] on span "NATIVE_CHARACTER_NAMES" at bounding box center [241, 236] width 154 height 8
click at [389, 174] on span "organisation alqaida dans la peninsule arabique" at bounding box center [513, 173] width 348 height 8
click at [360, 236] on span "阿拉伯半岛基地组织" at bounding box center [513, 236] width 348 height 8
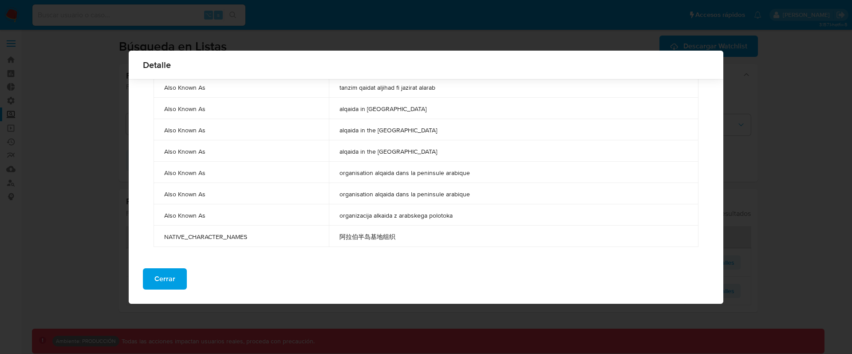
click at [360, 236] on span "阿拉伯半岛基地组织" at bounding box center [513, 236] width 348 height 8
click at [211, 235] on span "NATIVE_CHARACTER_NAMES" at bounding box center [241, 236] width 154 height 8
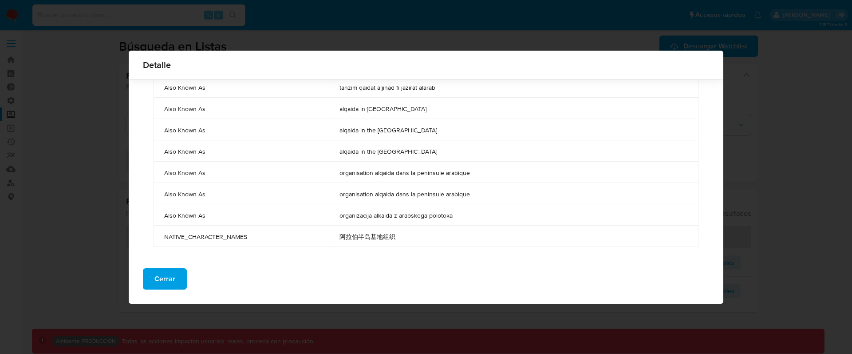
click at [211, 235] on span "NATIVE_CHARACTER_NAMES" at bounding box center [241, 236] width 154 height 8
click at [201, 237] on span "NATIVE_CHARACTER_NAMES" at bounding box center [241, 236] width 154 height 8
click at [210, 233] on span "NATIVE_CHARACTER_NAMES" at bounding box center [241, 236] width 154 height 8
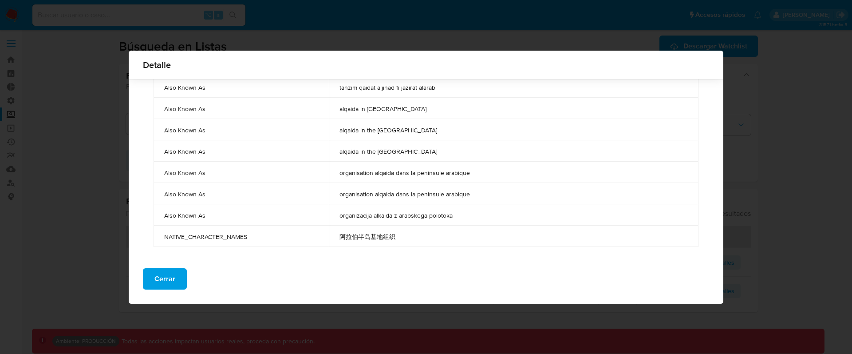
click at [194, 218] on span "Also Known As" at bounding box center [241, 215] width 154 height 8
click at [198, 232] on span "NATIVE_CHARACTER_NAMES" at bounding box center [241, 236] width 154 height 8
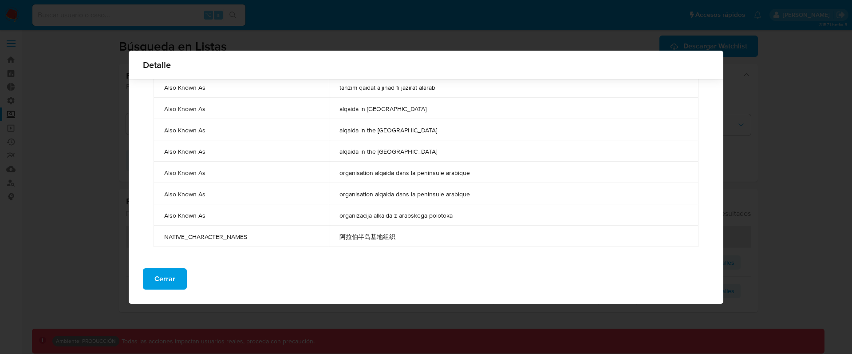
click at [190, 216] on span "Also Known As" at bounding box center [241, 215] width 154 height 8
click at [180, 190] on span "Also Known As" at bounding box center [241, 194] width 154 height 8
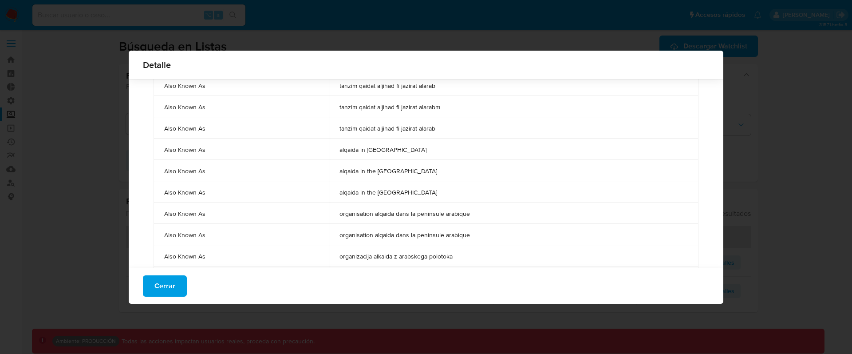
scroll to position [2604, 0]
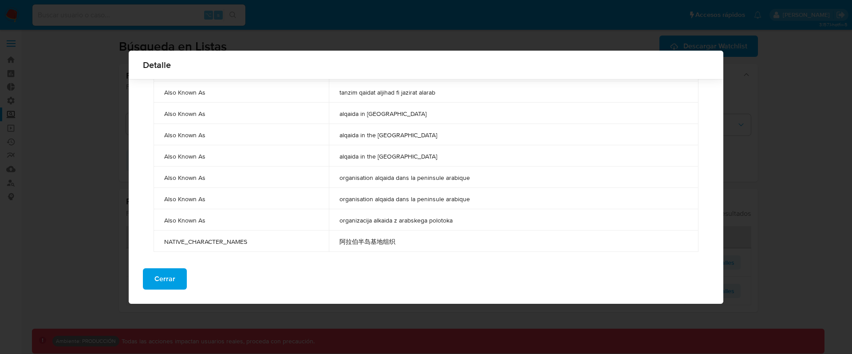
click at [225, 240] on span "NATIVE_CHARACTER_NAMES" at bounding box center [241, 241] width 154 height 8
click at [237, 236] on td "NATIVE_CHARACTER_NAMES" at bounding box center [241, 240] width 175 height 21
click at [237, 240] on span "NATIVE_CHARACTER_NAMES" at bounding box center [241, 241] width 154 height 8
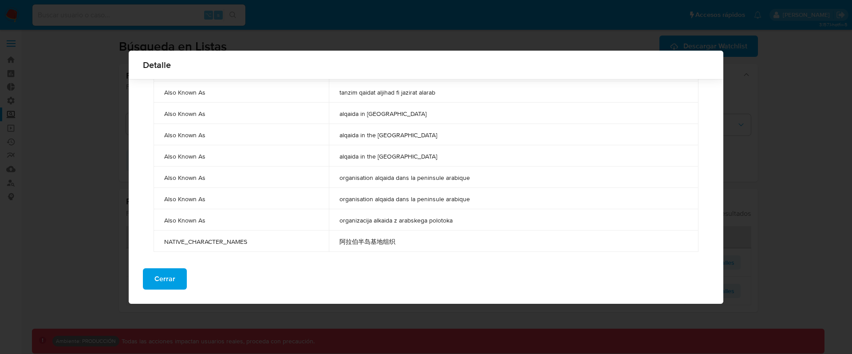
click at [237, 240] on span "NATIVE_CHARACTER_NAMES" at bounding box center [241, 241] width 154 height 8
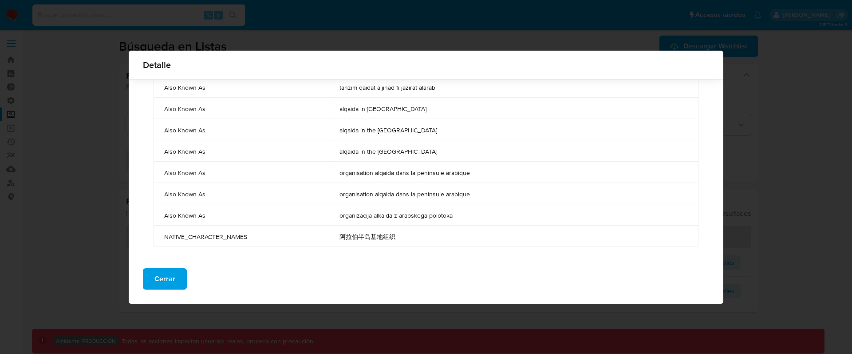
click at [413, 237] on span "阿拉伯半岛基地组织" at bounding box center [513, 236] width 348 height 8
drag, startPoint x: 384, startPoint y: 241, endPoint x: 345, endPoint y: 239, distance: 39.1
click at [345, 239] on span "阿拉伯半岛基地组织" at bounding box center [513, 236] width 348 height 8
click at [388, 236] on span "阿拉伯半岛基地组织" at bounding box center [513, 236] width 348 height 8
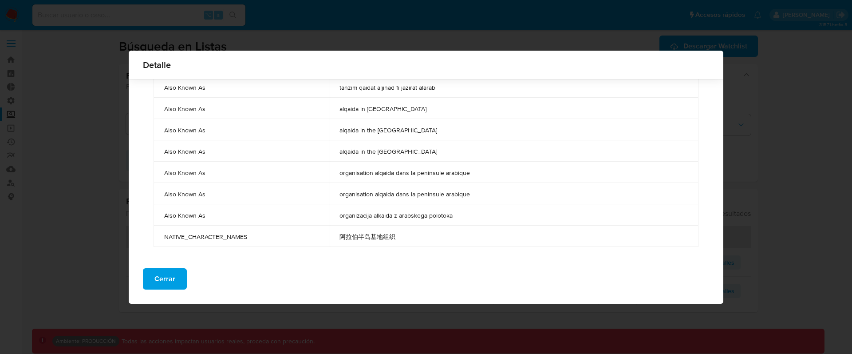
click at [388, 236] on span "阿拉伯半岛基地组织" at bounding box center [513, 236] width 348 height 8
click at [426, 195] on span "organisation alqaida dans la peninsule arabique" at bounding box center [513, 194] width 348 height 8
click at [371, 238] on span "阿拉伯半岛基地组织" at bounding box center [513, 236] width 348 height 8
click at [158, 275] on span "Cerrar" at bounding box center [164, 279] width 21 height 20
